Goal: Information Seeking & Learning: Learn about a topic

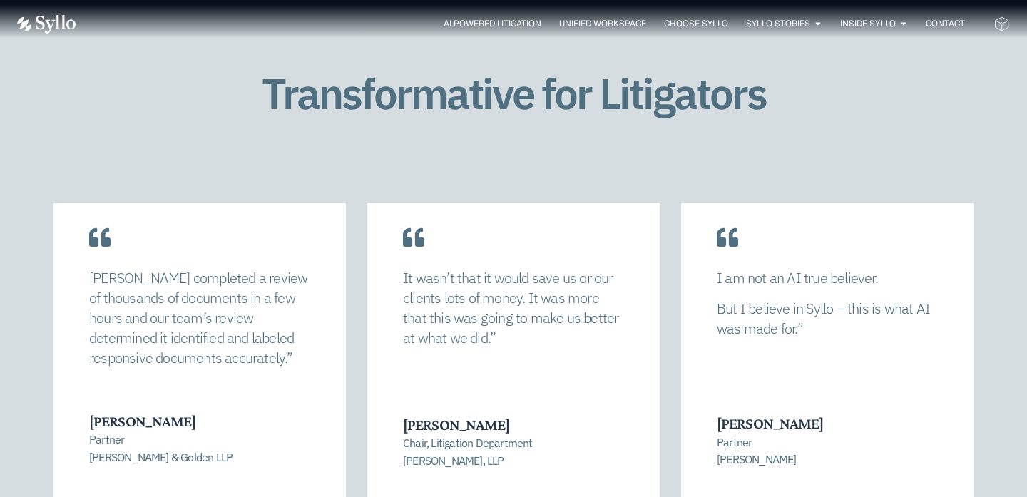
scroll to position [2964, 0]
click at [624, 438] on div "It wasn’t that it would save us or our clients lots of money. It was more that …" at bounding box center [513, 339] width 293 height 329
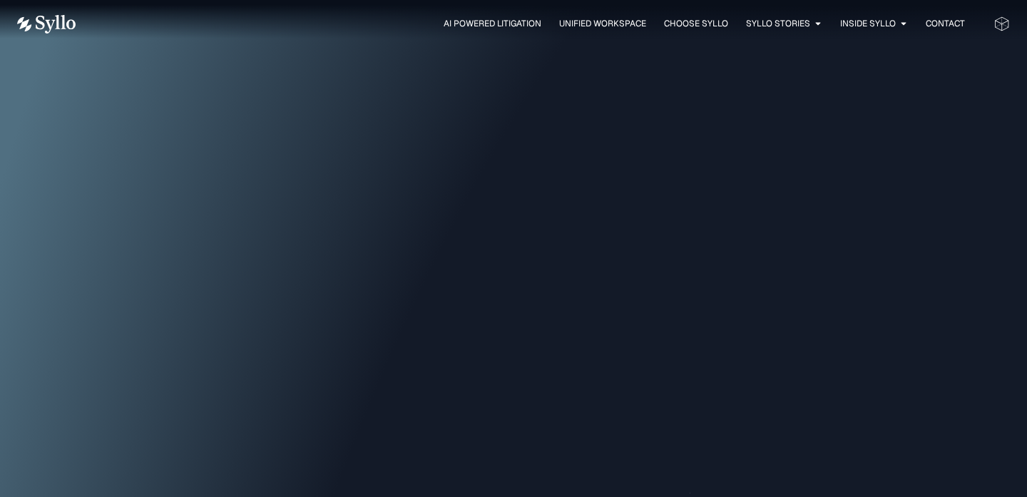
scroll to position [0, 0]
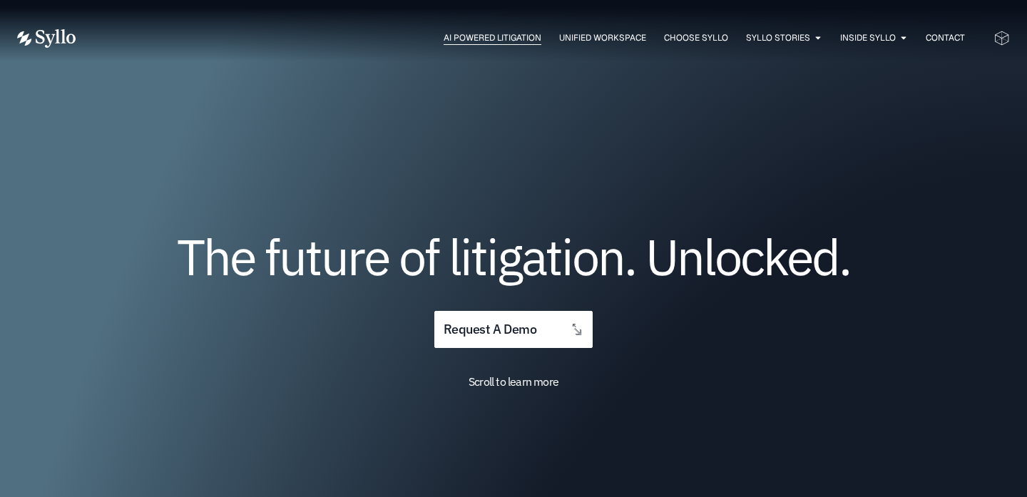
click at [493, 39] on span "AI Powered Litigation" at bounding box center [493, 37] width 98 height 13
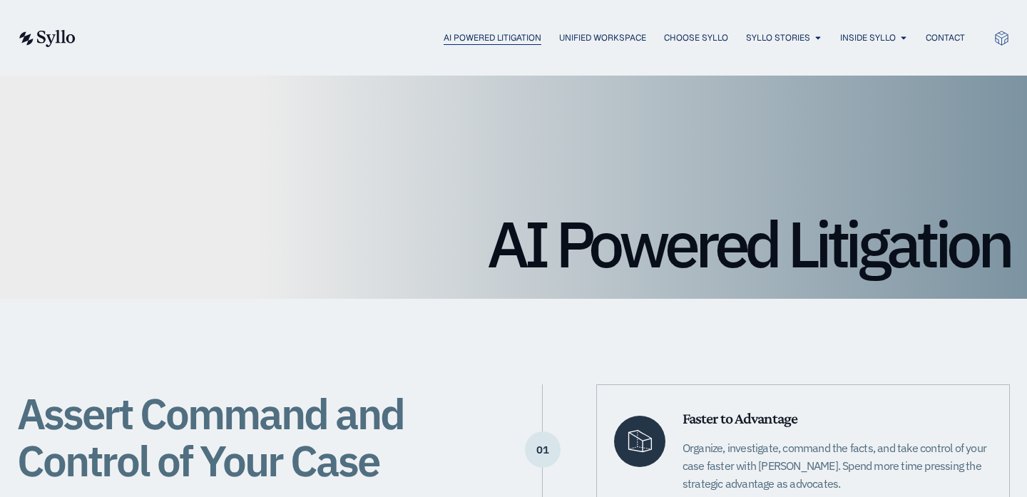
click at [499, 33] on span "AI Powered Litigation" at bounding box center [493, 37] width 98 height 13
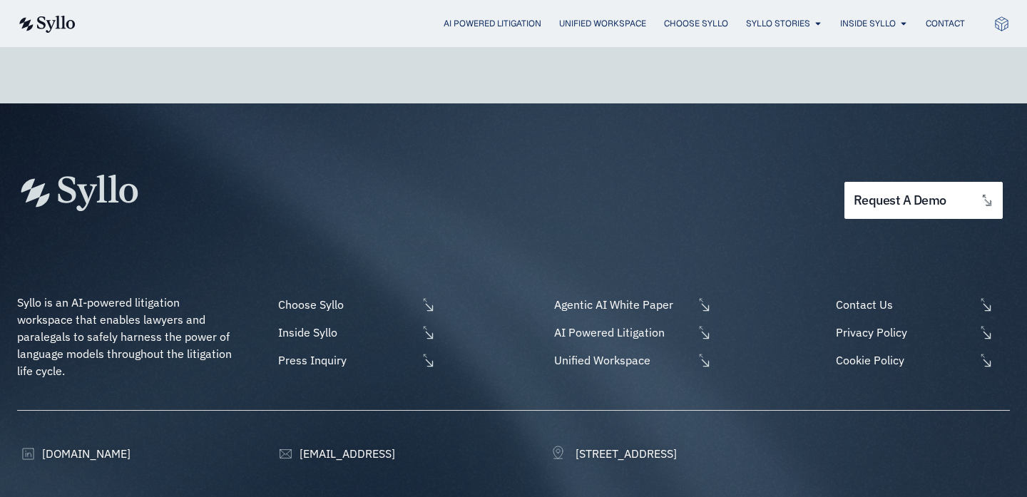
scroll to position [4392, 0]
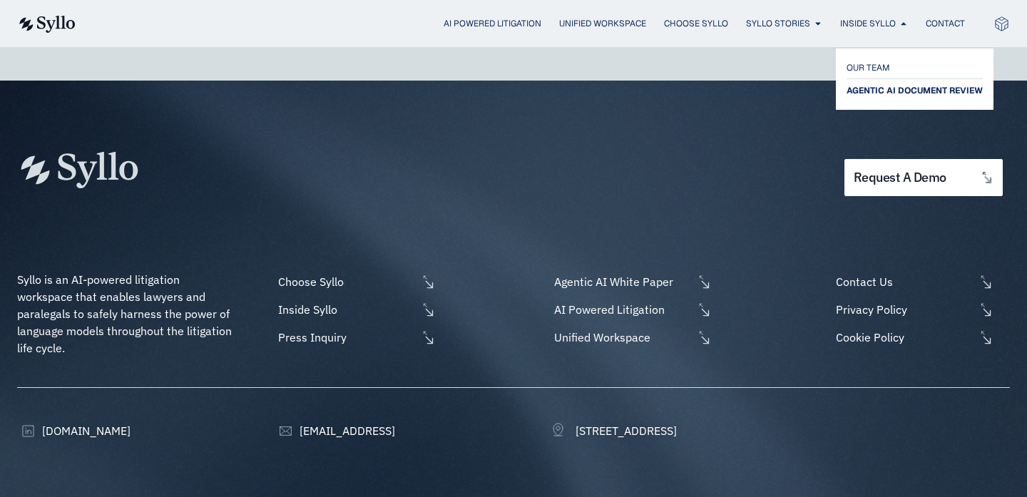
click at [872, 87] on span "AGENTIC AI DOCUMENT REVIEW" at bounding box center [915, 90] width 136 height 17
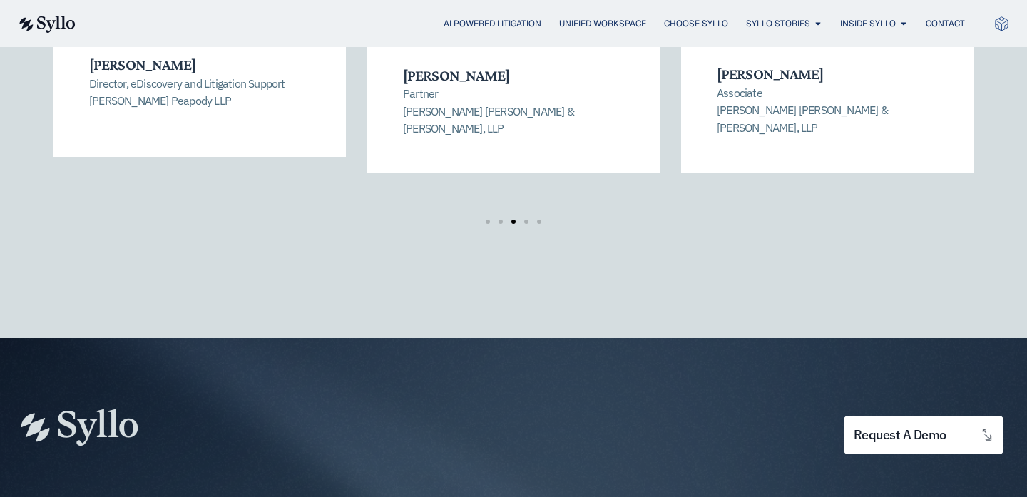
scroll to position [2356, 0]
